Goal: Navigation & Orientation: Find specific page/section

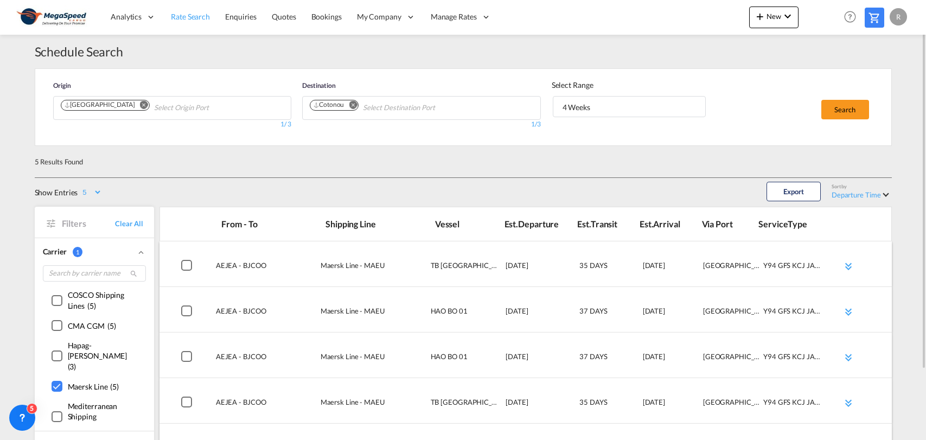
click at [194, 14] on span "Rate Search" at bounding box center [190, 16] width 39 height 9
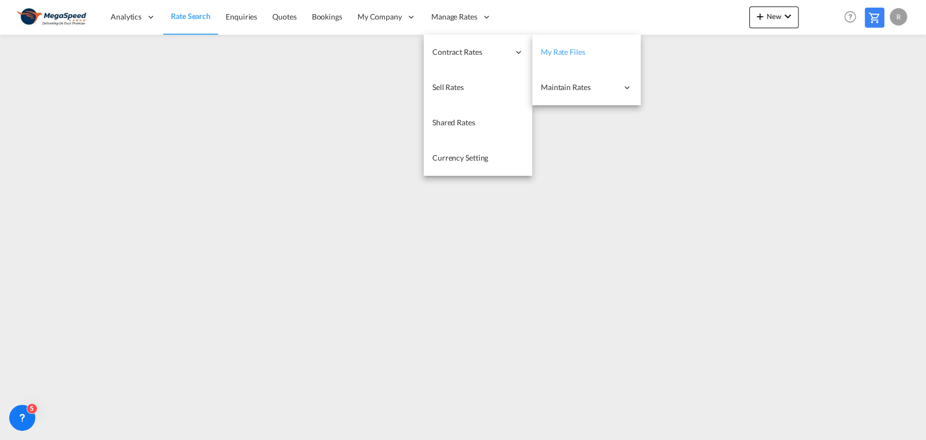
click at [547, 62] on link "My Rate Files" at bounding box center [586, 52] width 108 height 35
